Goal: Information Seeking & Learning: Find specific fact

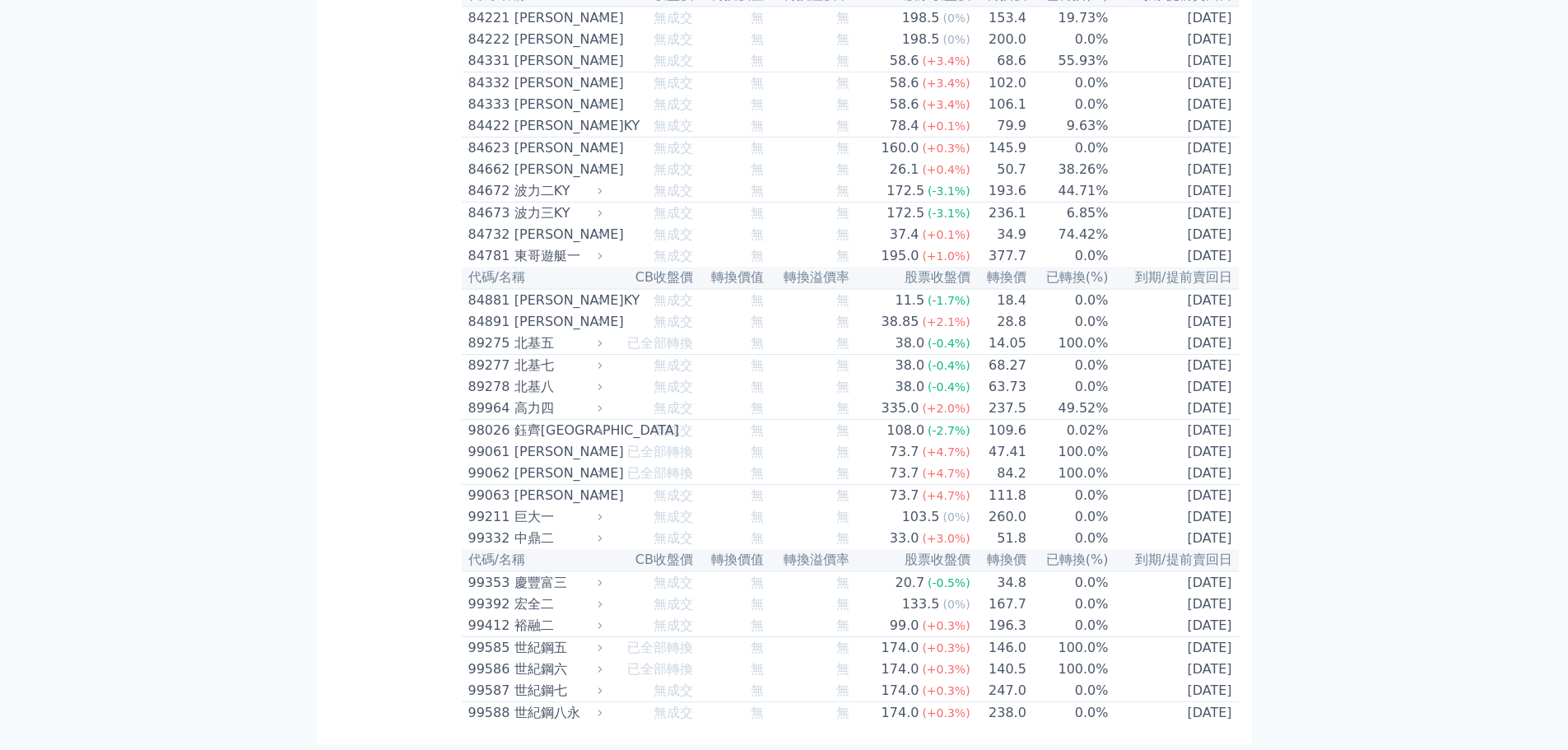
scroll to position [13699, 0]
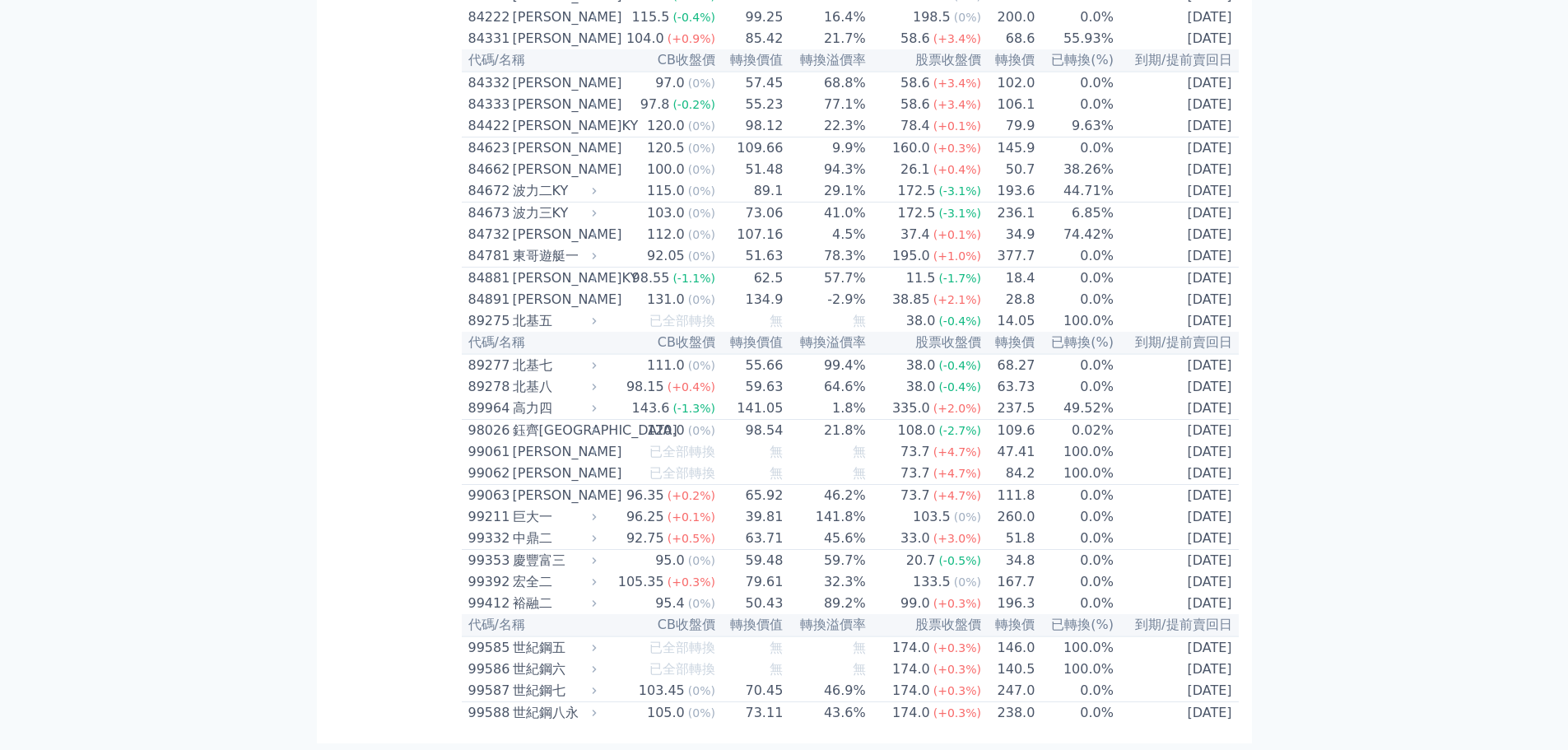
scroll to position [9035, 0]
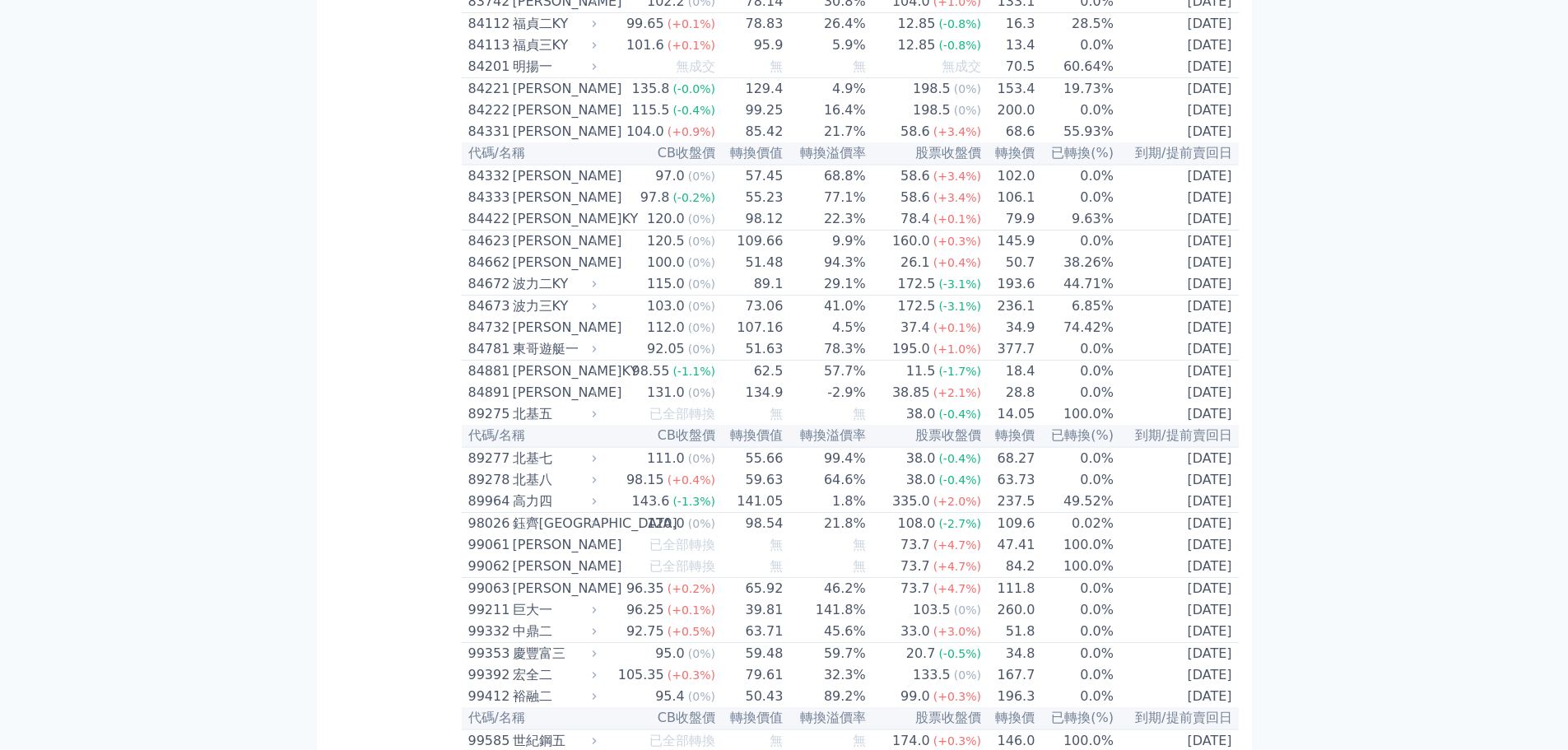
scroll to position [9282, 0]
drag, startPoint x: 993, startPoint y: 370, endPoint x: 1128, endPoint y: 373, distance: 135.0
